Goal: Transaction & Acquisition: Book appointment/travel/reservation

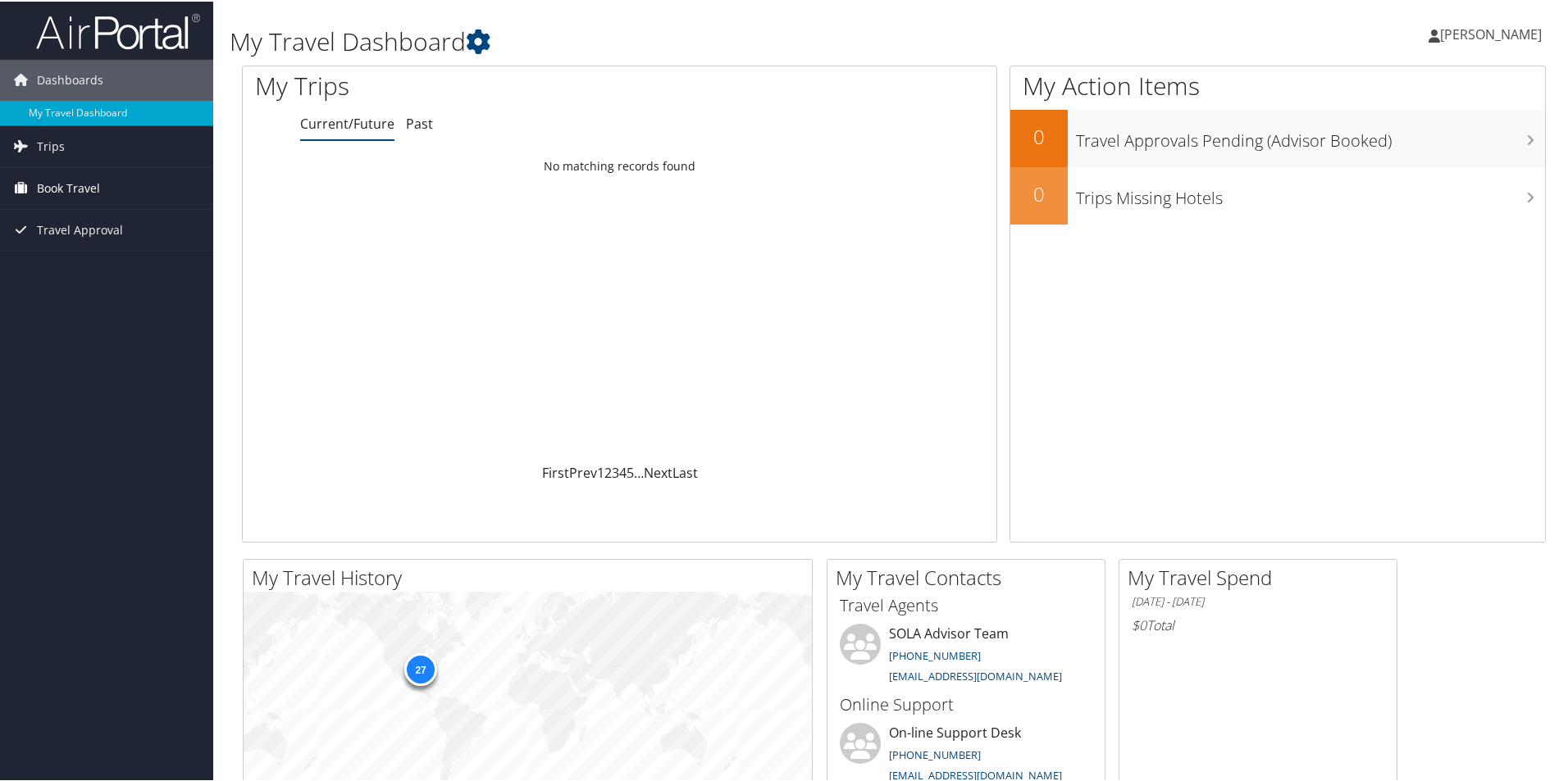
click at [97, 185] on span "Book Travel" at bounding box center [69, 187] width 63 height 41
click at [89, 234] on link "Book/Manage Online Trips" at bounding box center [106, 244] width 213 height 24
